Goal: Communication & Community: Share content

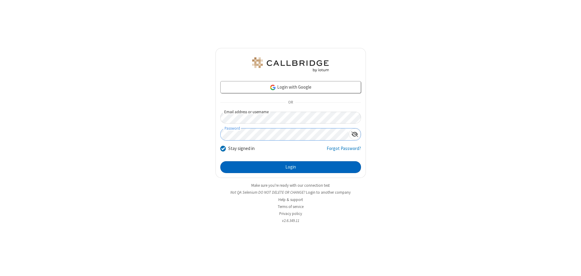
click at [290, 167] on button "Login" at bounding box center [290, 167] width 141 height 12
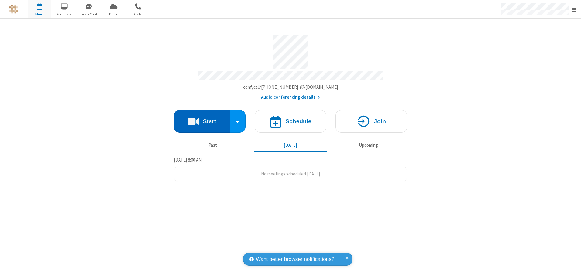
click at [202, 119] on button "Start" at bounding box center [202, 121] width 56 height 23
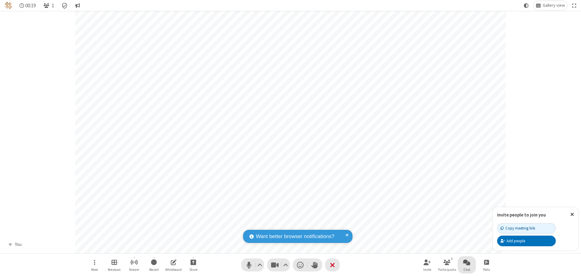
click at [467, 262] on span "Open chat" at bounding box center [466, 263] width 7 height 8
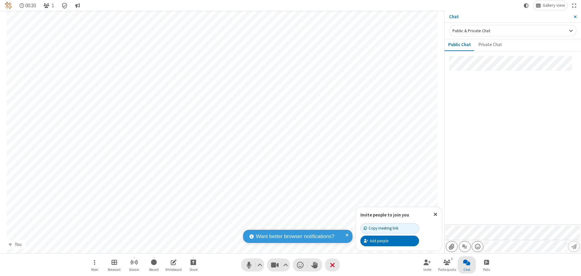
type input "C:\fakepath\doc_test.docx"
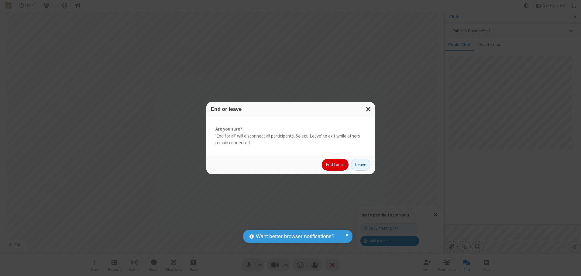
click at [335, 165] on button "End for all" at bounding box center [335, 165] width 27 height 12
